Goal: Communication & Community: Answer question/provide support

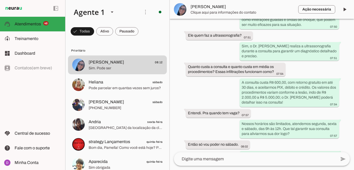
scroll to position [310, 0]
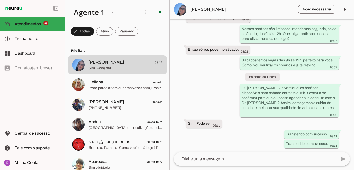
click at [211, 158] on textarea at bounding box center [255, 158] width 163 height 6
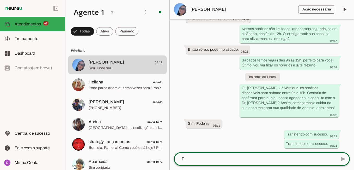
scroll to position [0, 0]
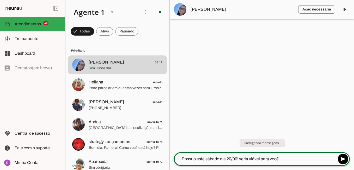
type textarea "Possuo este sábado dia 20/09! seria viável para você?"
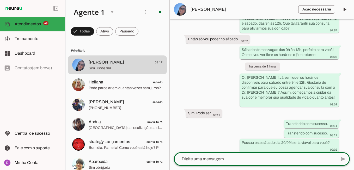
scroll to position [324, 0]
